Goal: Check status: Check status

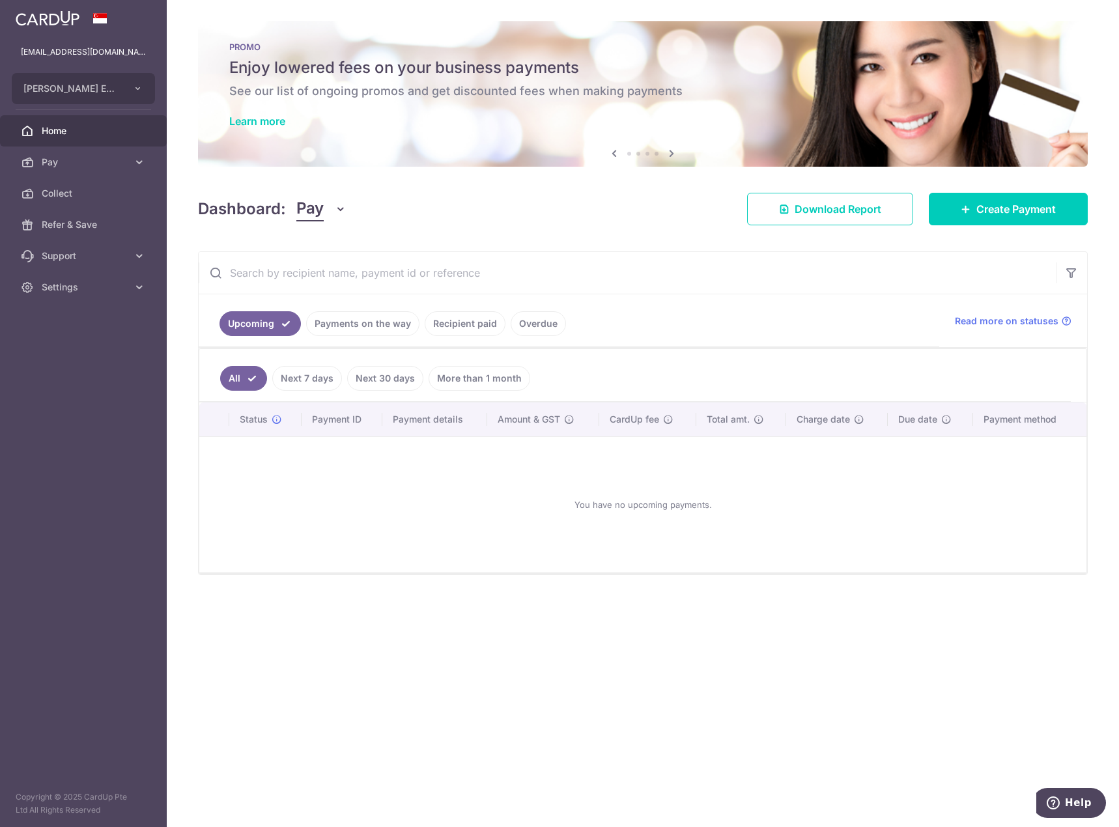
click at [367, 322] on link "Payments on the way" at bounding box center [362, 323] width 113 height 25
click at [244, 331] on link "Upcoming" at bounding box center [250, 323] width 63 height 25
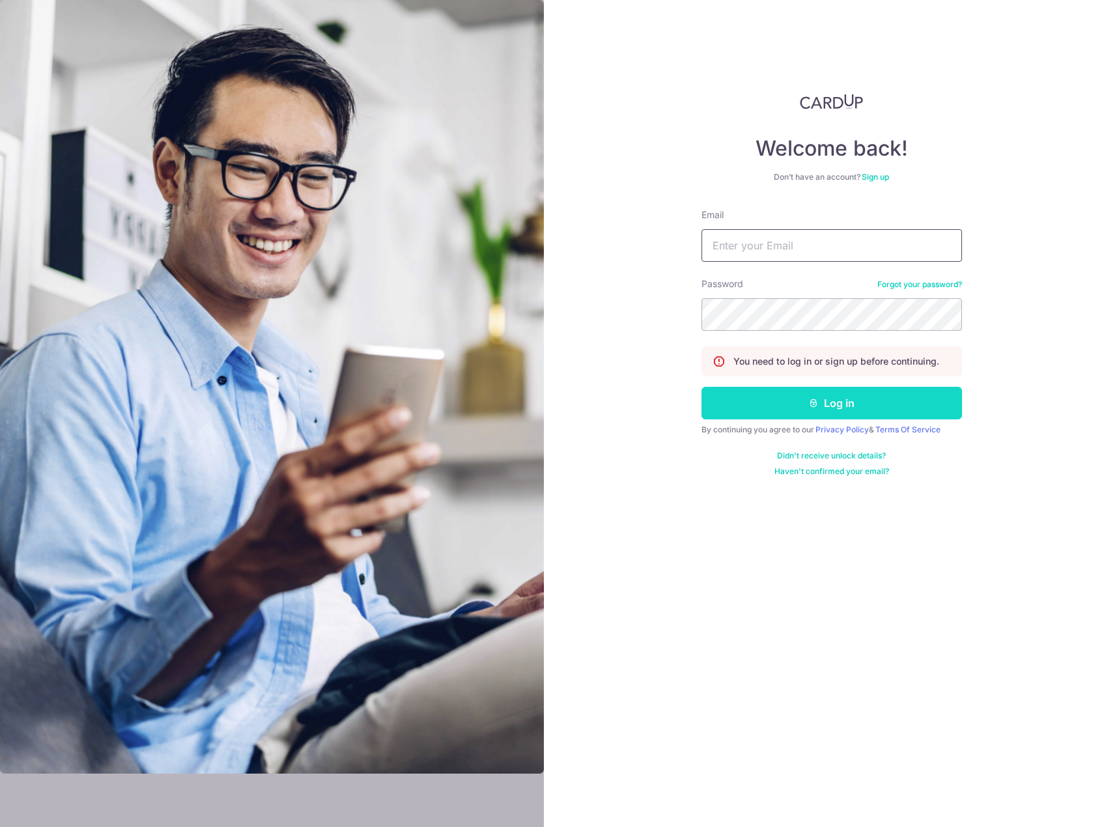
type input "[EMAIL_ADDRESS][DOMAIN_NAME]"
click at [791, 413] on button "Log in" at bounding box center [831, 403] width 261 height 33
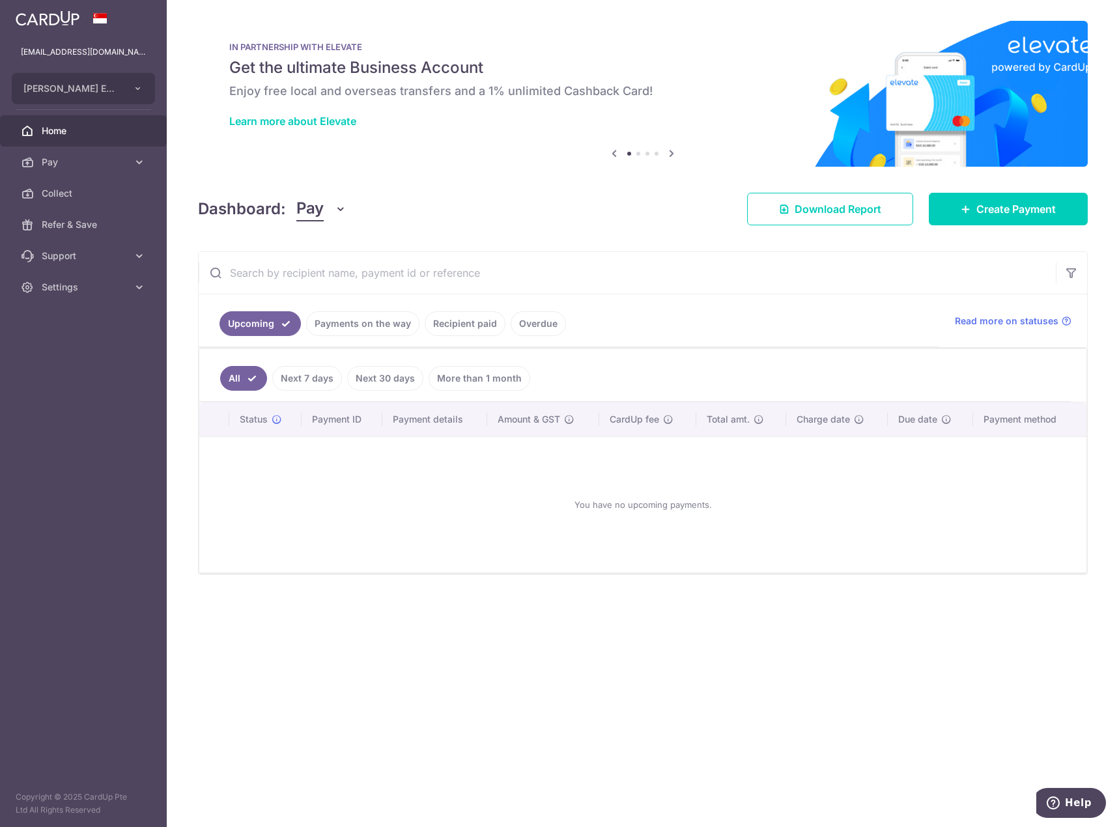
click at [371, 317] on link "Payments on the way" at bounding box center [362, 323] width 113 height 25
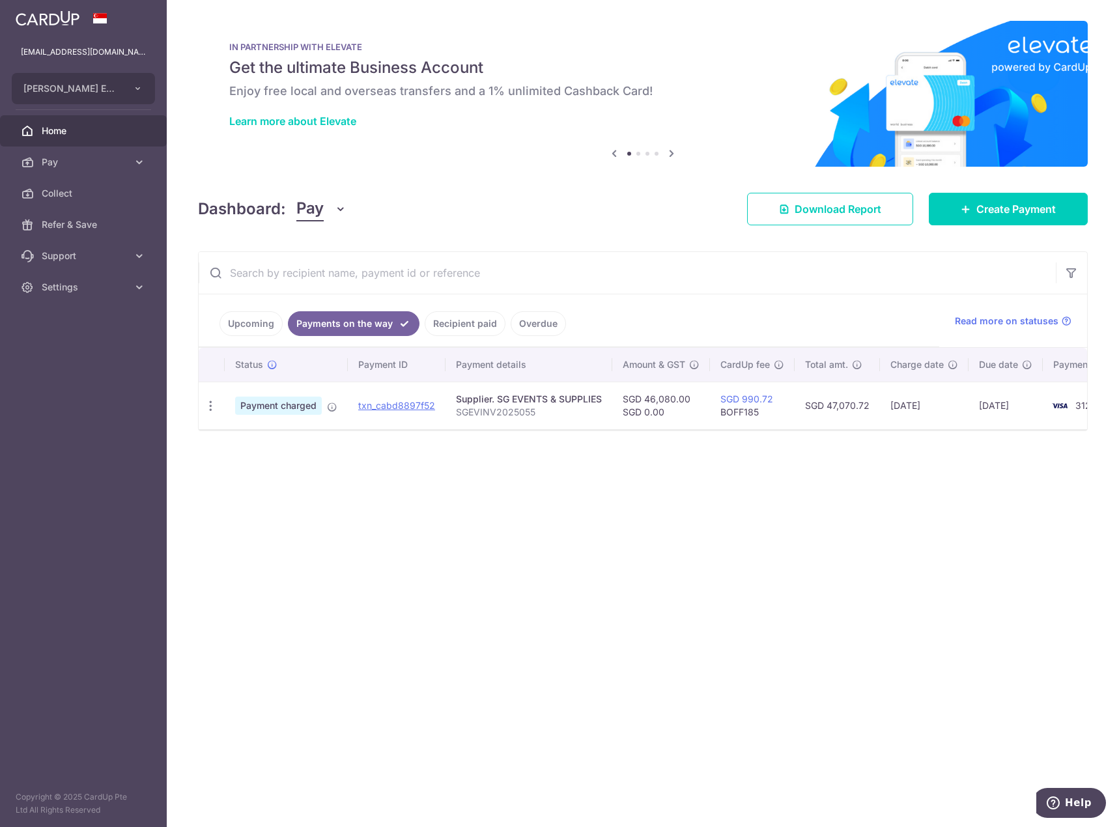
drag, startPoint x: 817, startPoint y: 425, endPoint x: 965, endPoint y: 426, distance: 147.2
click at [965, 426] on tr "PDF Receipt Payment charged txn_cabd8897f52 Supplier. SG EVENTS & SUPPLIES SGEV…" at bounding box center [670, 406] width 943 height 48
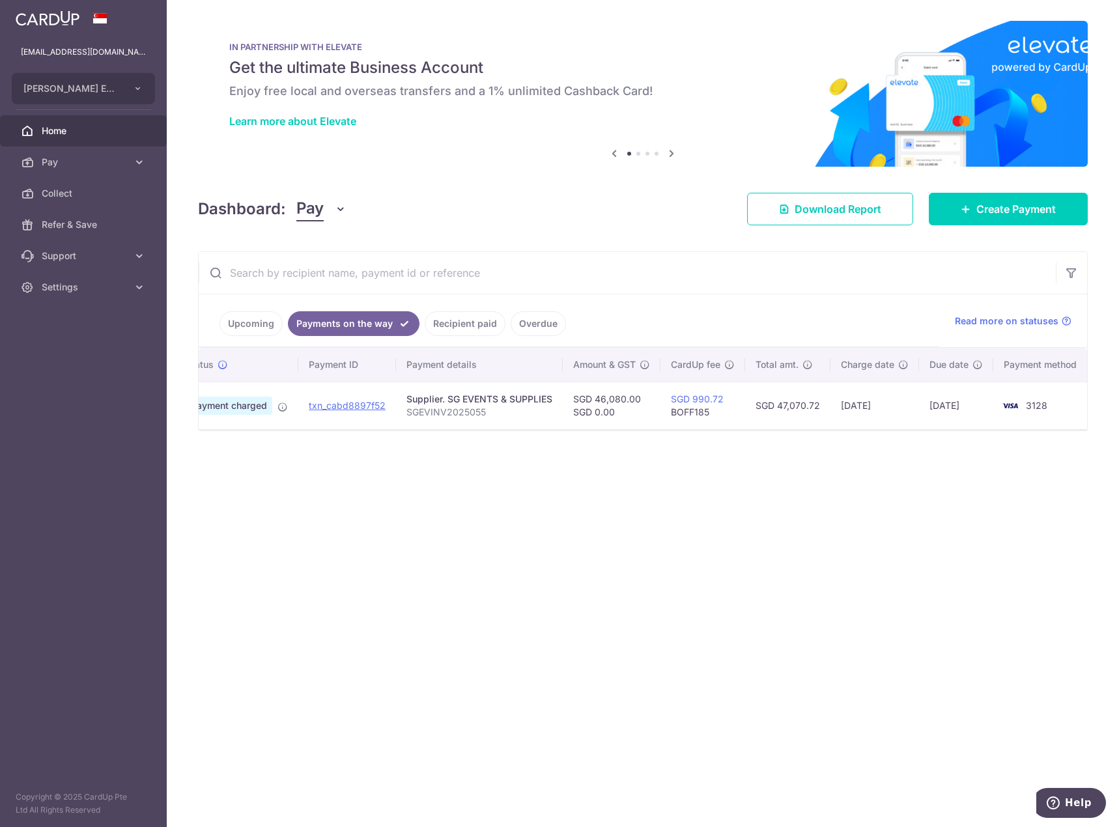
click at [1015, 454] on div "× Pause Schedule Pause all future payments in this series Pause just this one p…" at bounding box center [643, 413] width 952 height 827
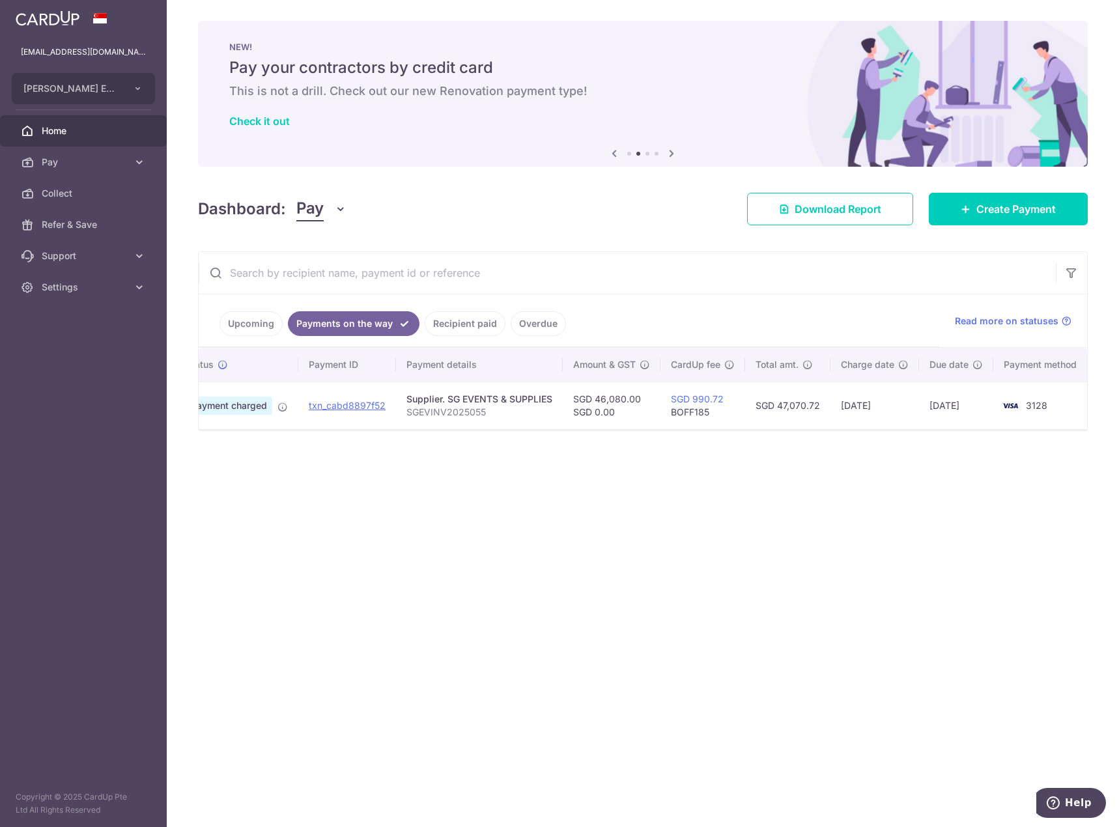
scroll to position [0, 0]
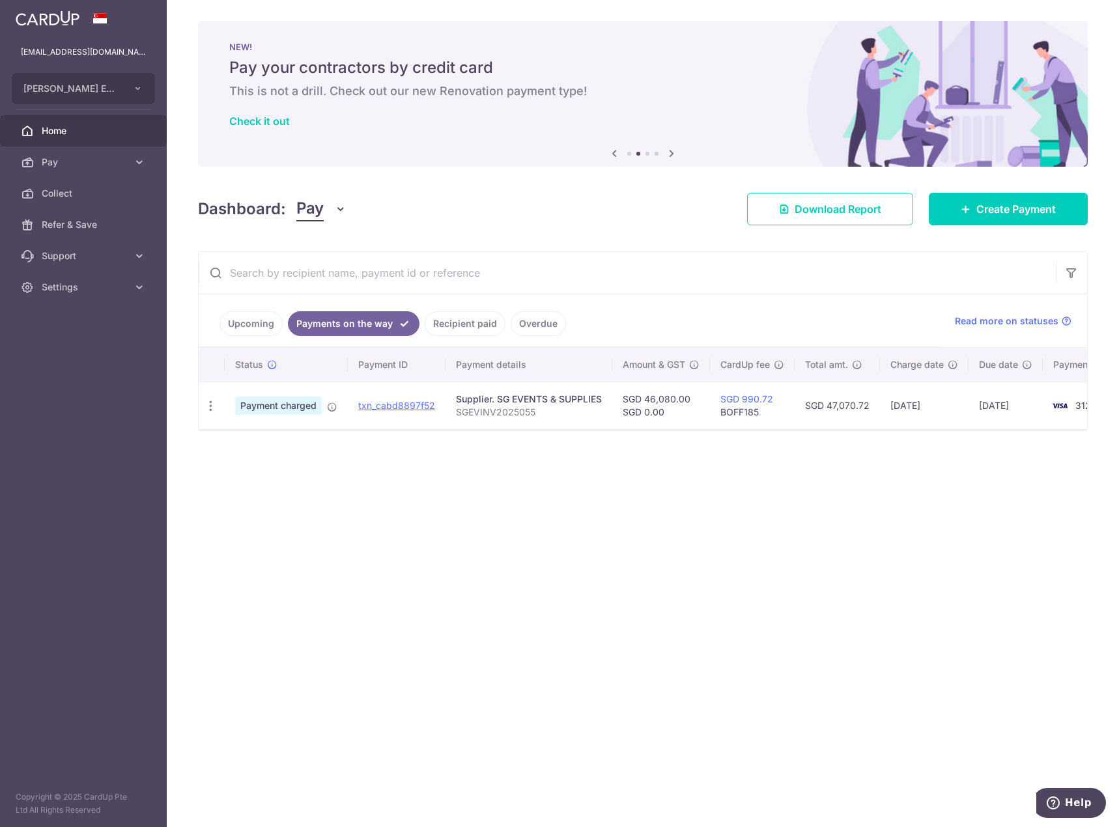
click at [44, 134] on span "Home" at bounding box center [85, 130] width 86 height 13
